Goal: Task Accomplishment & Management: Use online tool/utility

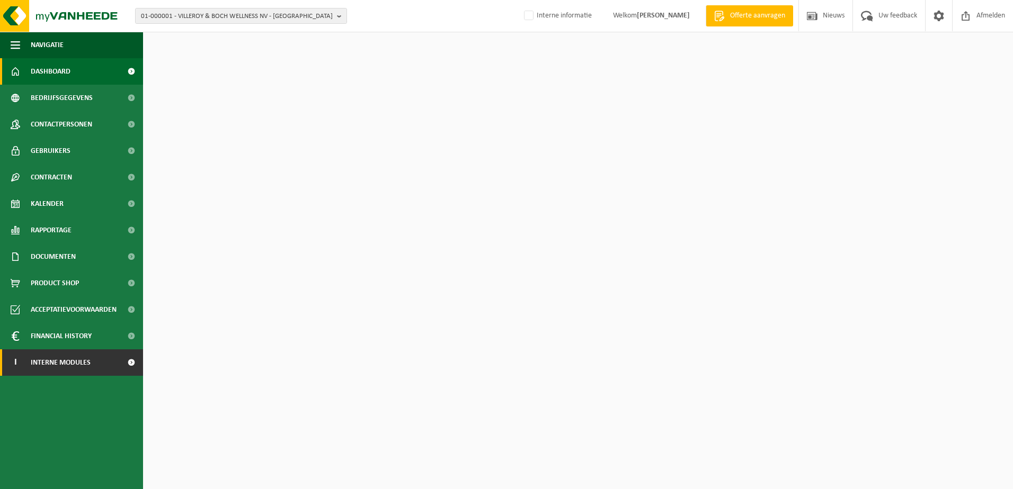
click at [70, 363] on span "Interne modules" at bounding box center [61, 363] width 60 height 26
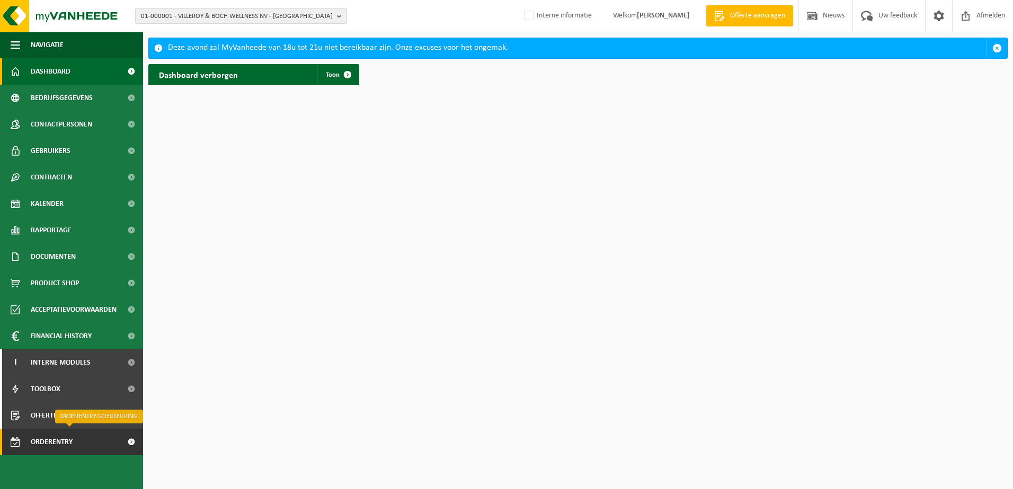
click at [52, 441] on span "Orderentry Goedkeuring" at bounding box center [75, 442] width 89 height 26
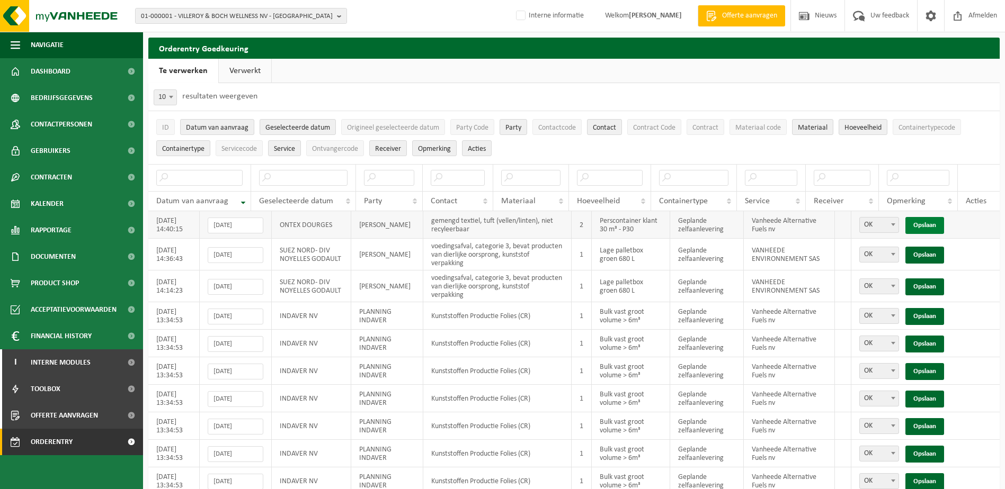
click at [930, 223] on link "Opslaan" at bounding box center [924, 225] width 39 height 17
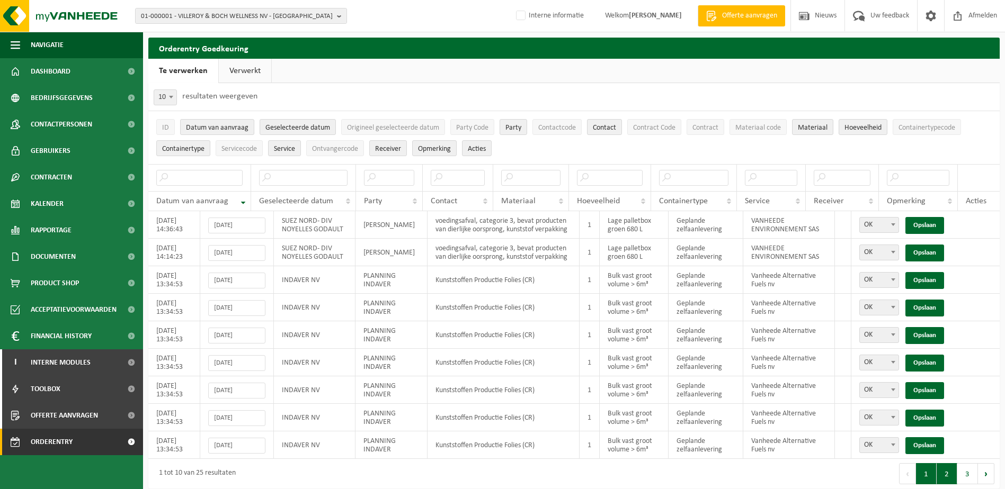
click at [945, 479] on button "2" at bounding box center [947, 474] width 21 height 21
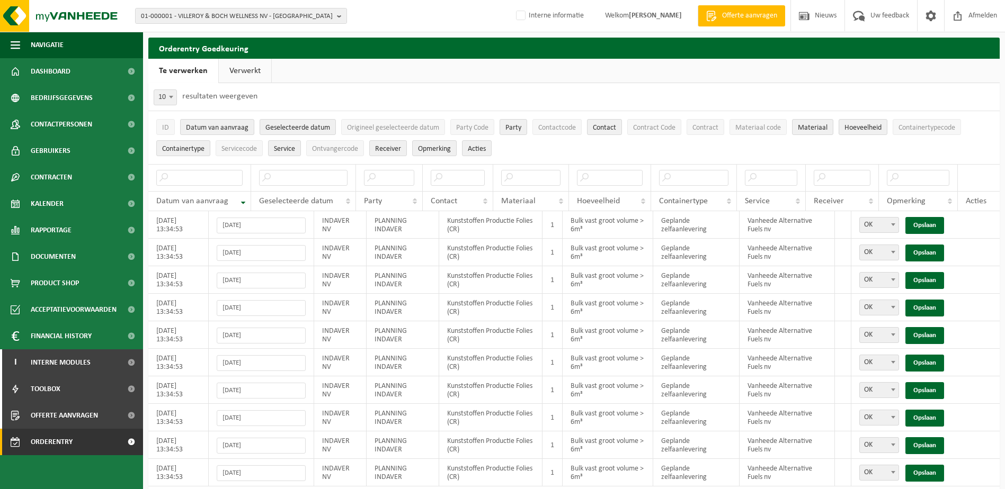
scroll to position [37, 0]
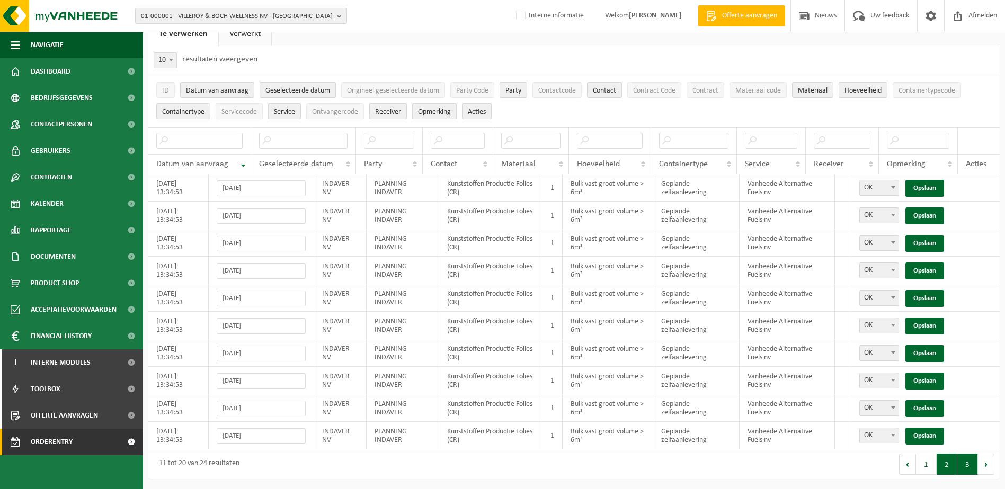
click at [966, 469] on button "3" at bounding box center [967, 464] width 21 height 21
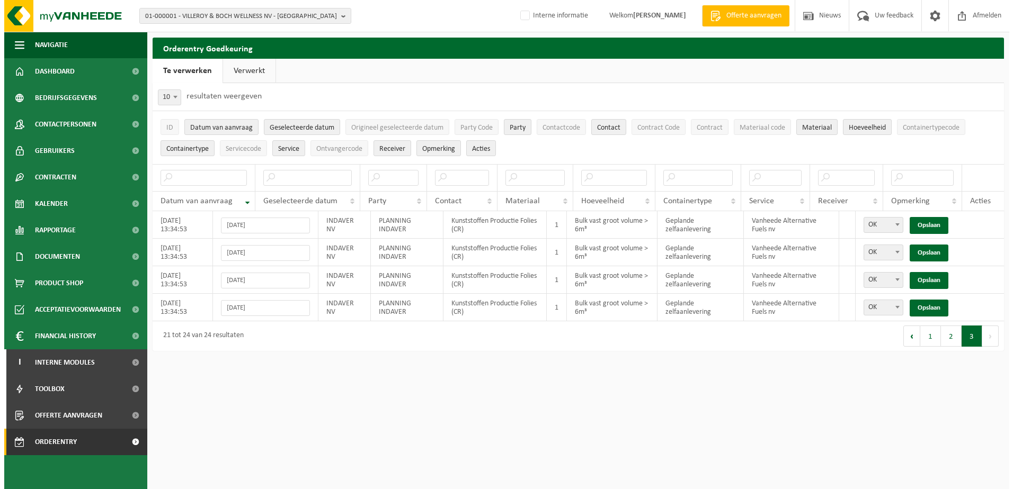
scroll to position [0, 0]
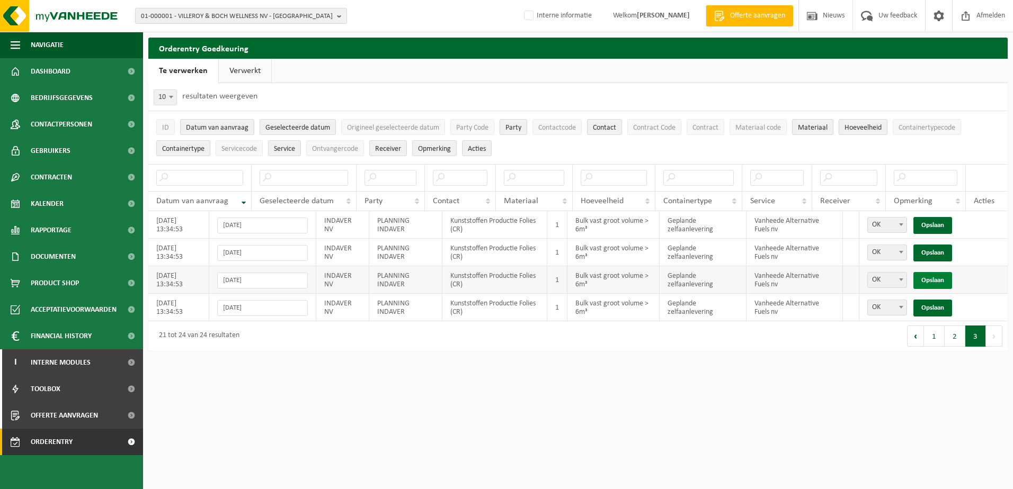
click at [929, 282] on link "Opslaan" at bounding box center [932, 280] width 39 height 17
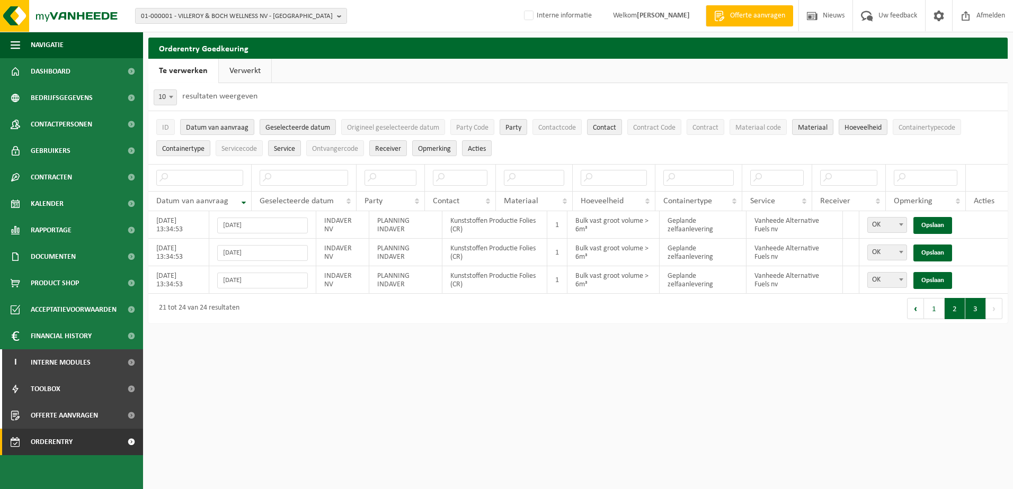
click at [952, 310] on button "2" at bounding box center [955, 308] width 21 height 21
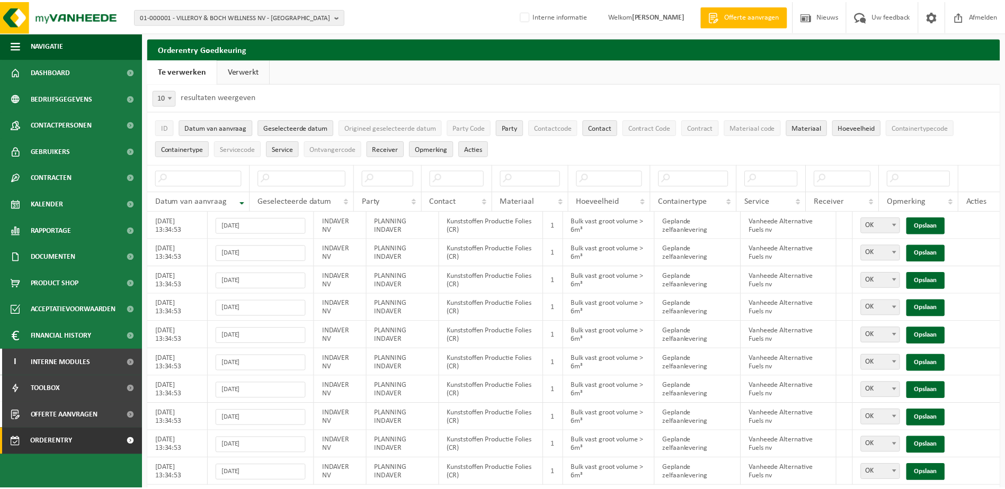
scroll to position [37, 0]
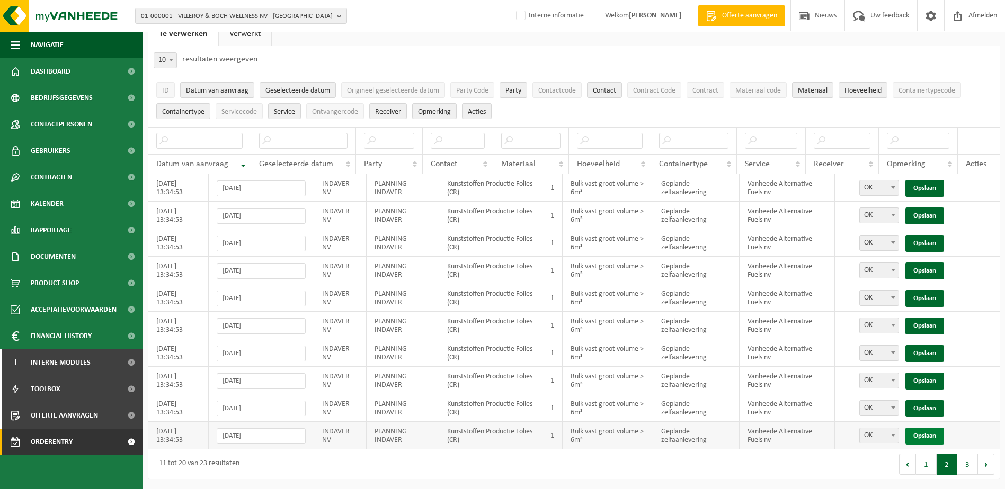
click at [926, 437] on link "Opslaan" at bounding box center [924, 436] width 39 height 17
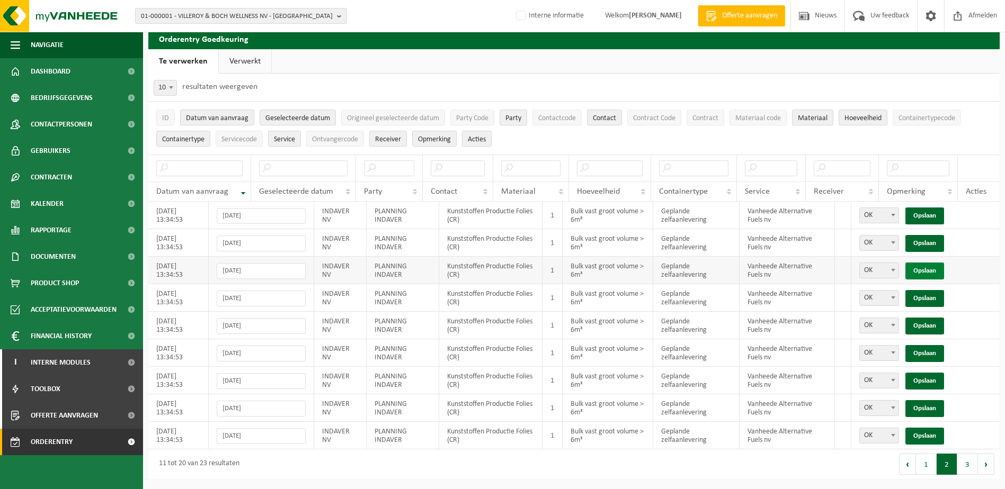
click at [921, 270] on link "Opslaan" at bounding box center [924, 271] width 39 height 17
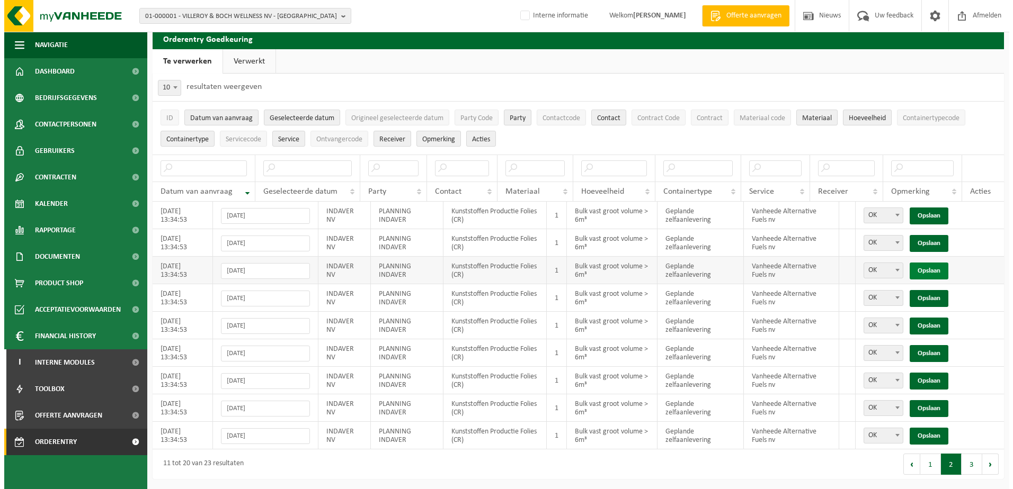
scroll to position [0, 0]
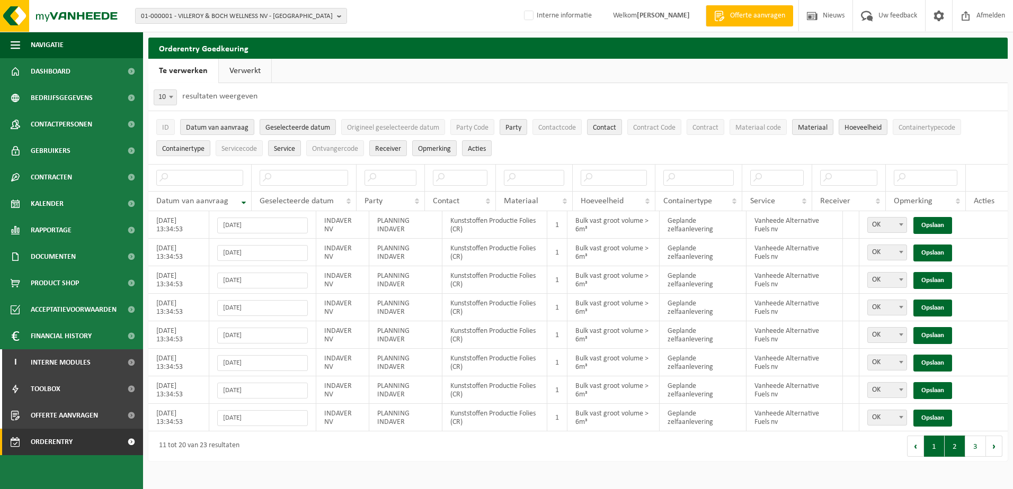
click at [935, 449] on button "1" at bounding box center [934, 446] width 21 height 21
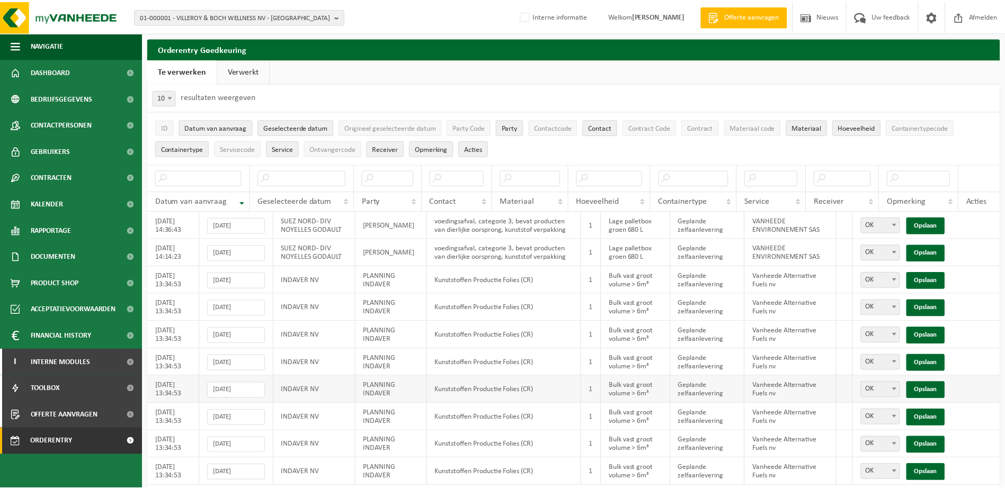
scroll to position [37, 0]
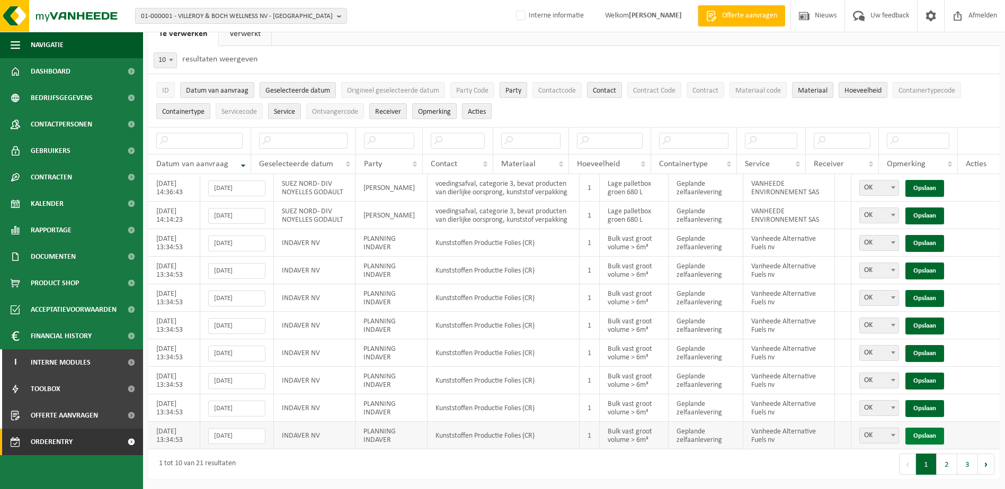
click at [927, 434] on link "Opslaan" at bounding box center [924, 436] width 39 height 17
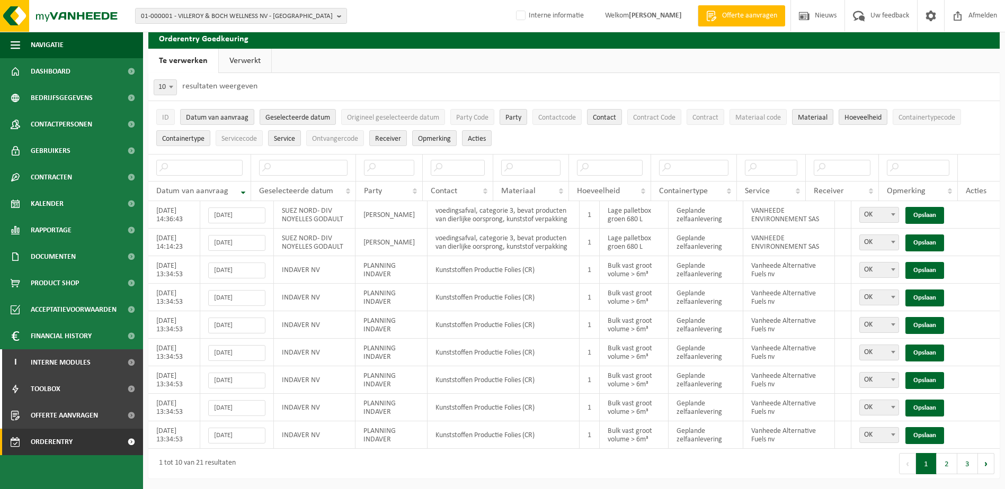
scroll to position [10, 0]
click at [920, 299] on link "Opslaan" at bounding box center [924, 298] width 39 height 17
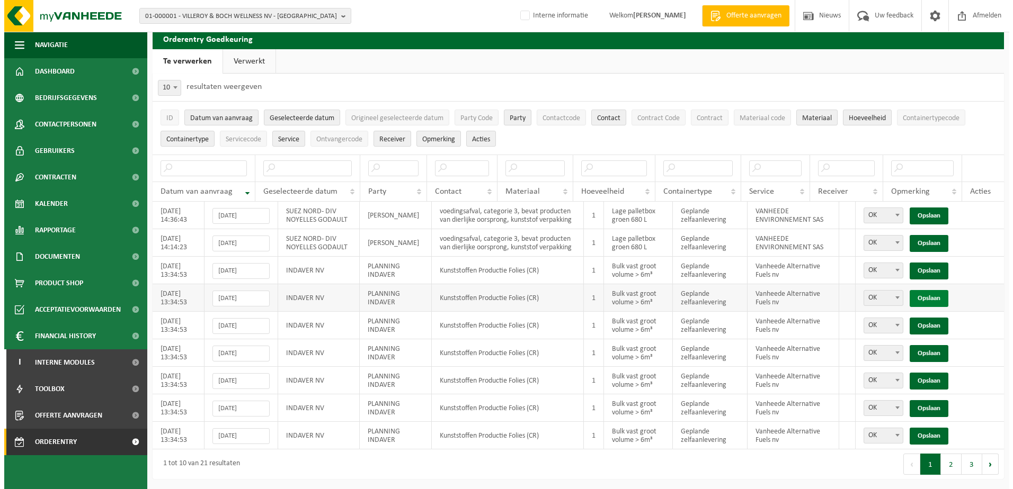
scroll to position [0, 0]
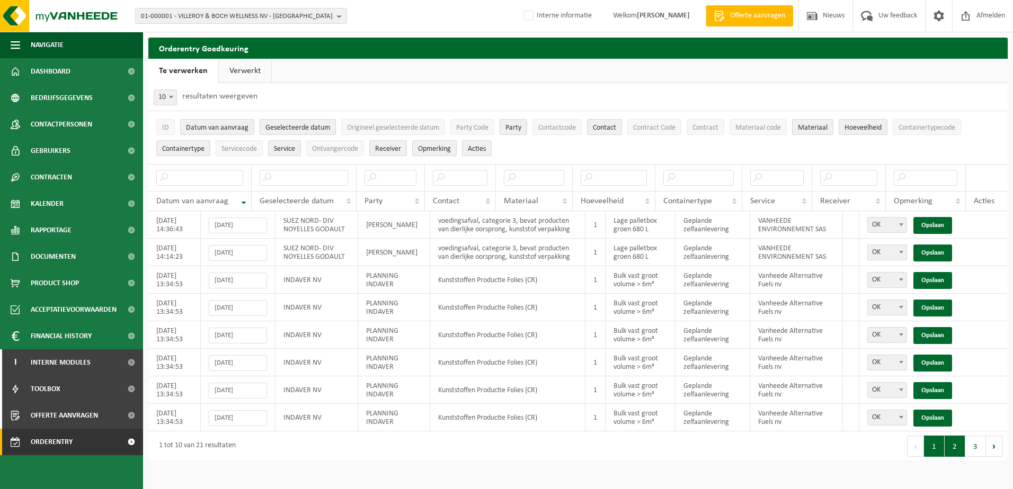
click at [955, 447] on button "2" at bounding box center [955, 446] width 21 height 21
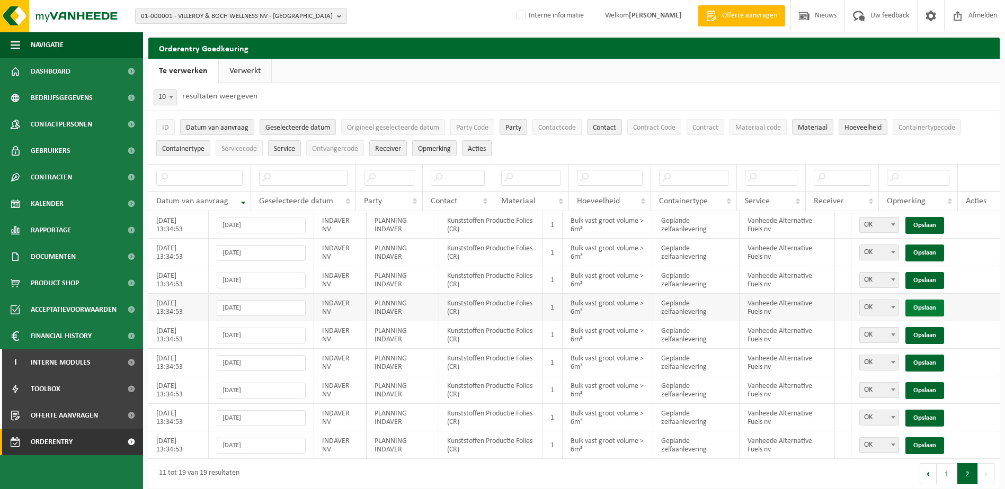
click at [925, 308] on link "Opslaan" at bounding box center [924, 308] width 39 height 17
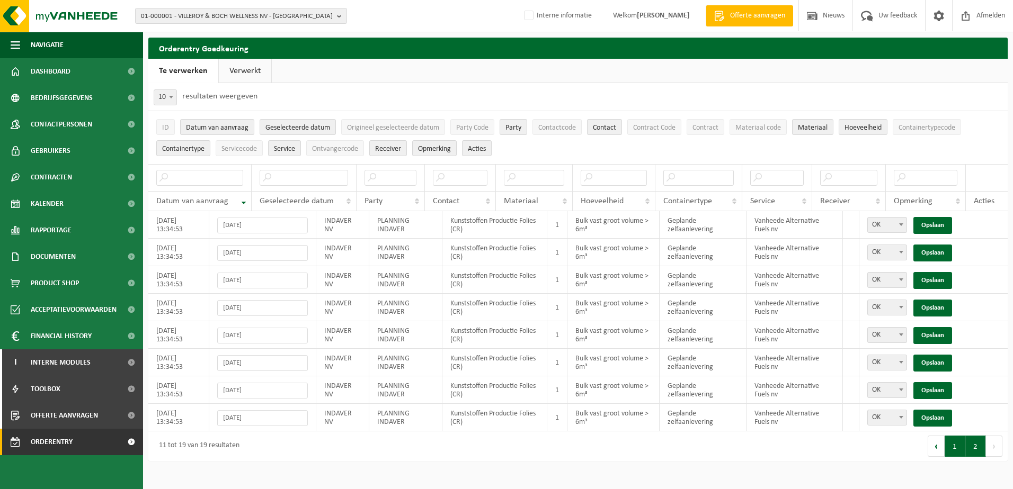
click at [954, 451] on button "1" at bounding box center [955, 446] width 21 height 21
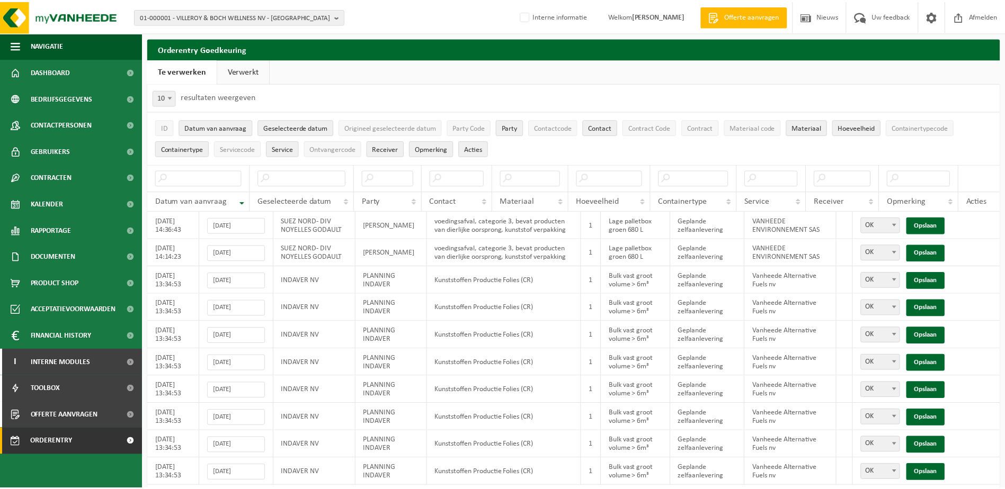
scroll to position [37, 0]
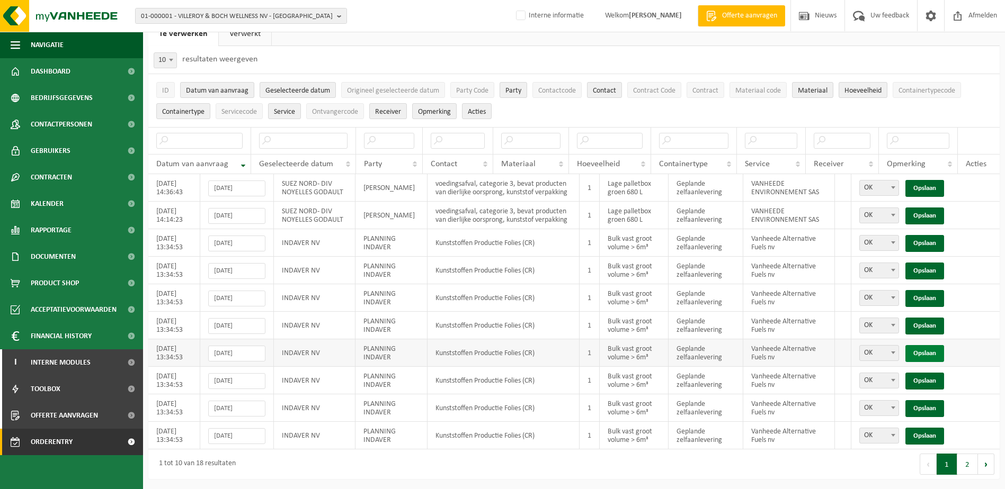
click at [927, 357] on link "Opslaan" at bounding box center [924, 353] width 39 height 17
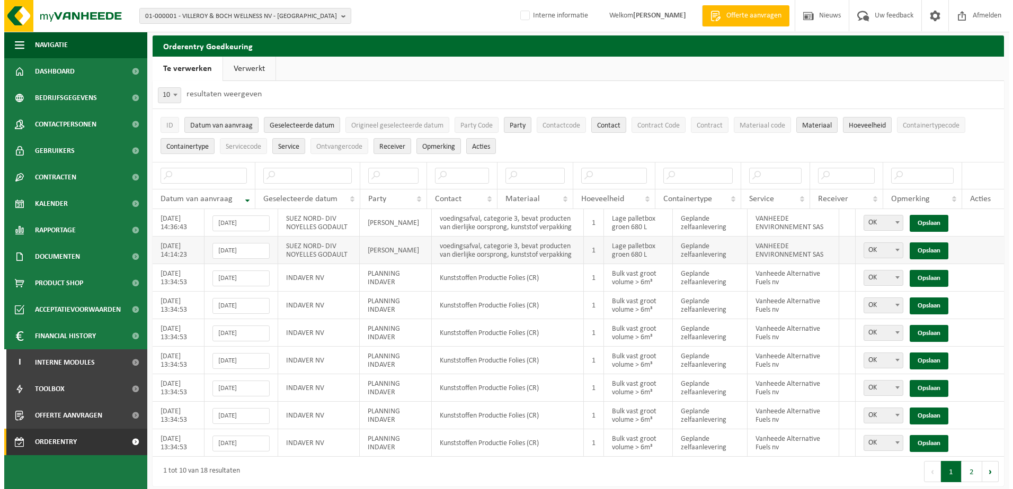
scroll to position [0, 0]
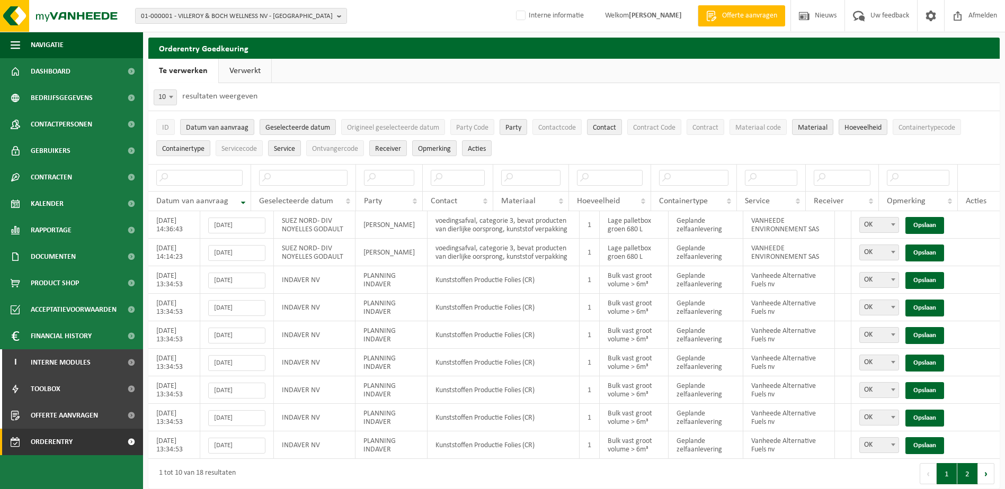
click at [966, 478] on button "2" at bounding box center [967, 474] width 21 height 21
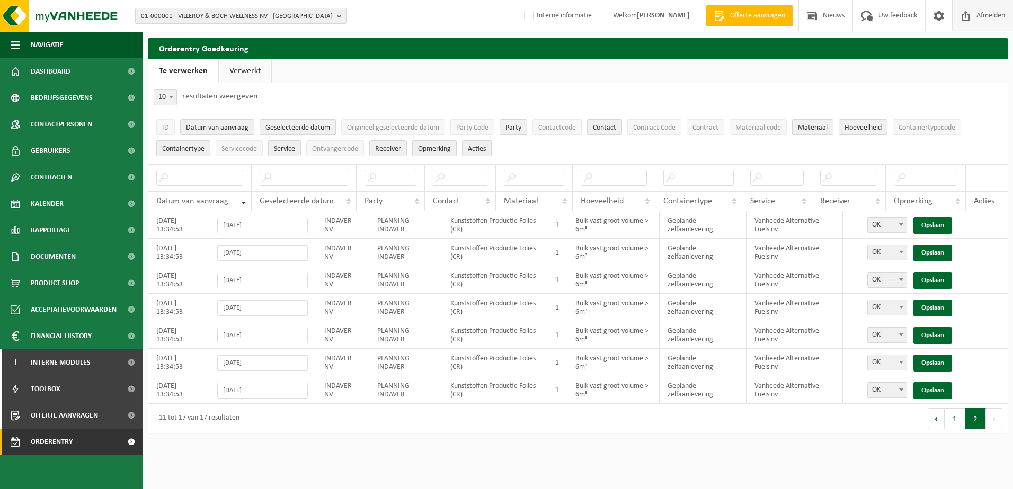
click at [996, 18] on span "Afmelden" at bounding box center [991, 15] width 34 height 31
